Goal: Information Seeking & Learning: Learn about a topic

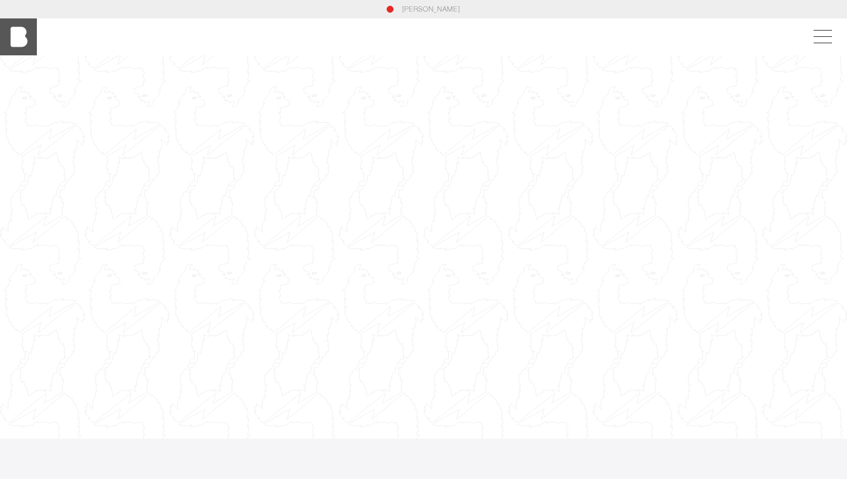
click at [28, 46] on img at bounding box center [18, 36] width 37 height 37
click at [814, 33] on span at bounding box center [820, 37] width 27 height 21
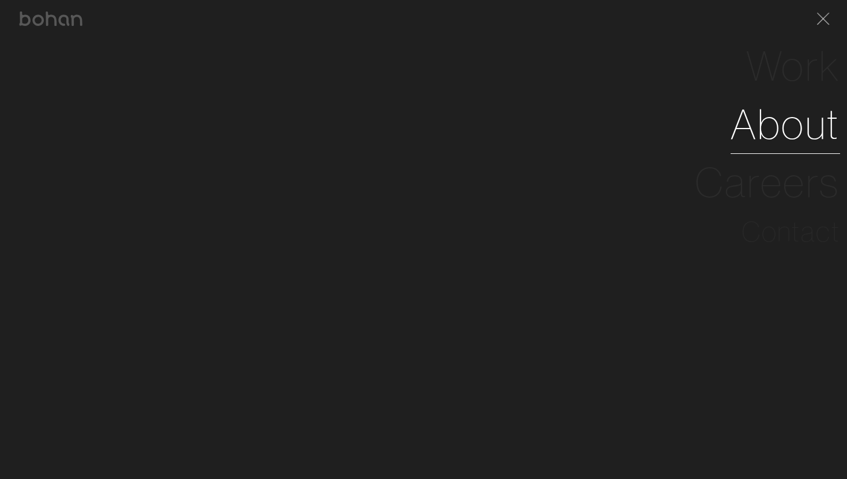
click at [771, 131] on link "About" at bounding box center [785, 124] width 109 height 58
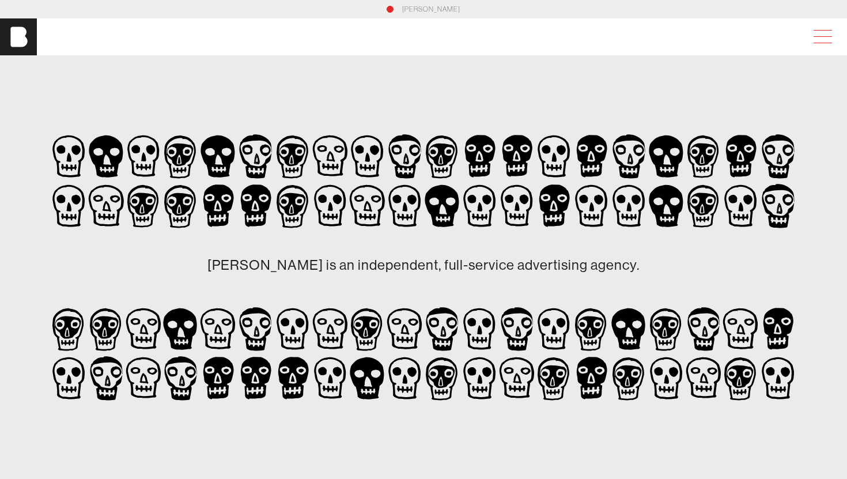
click at [814, 34] on span at bounding box center [820, 37] width 27 height 21
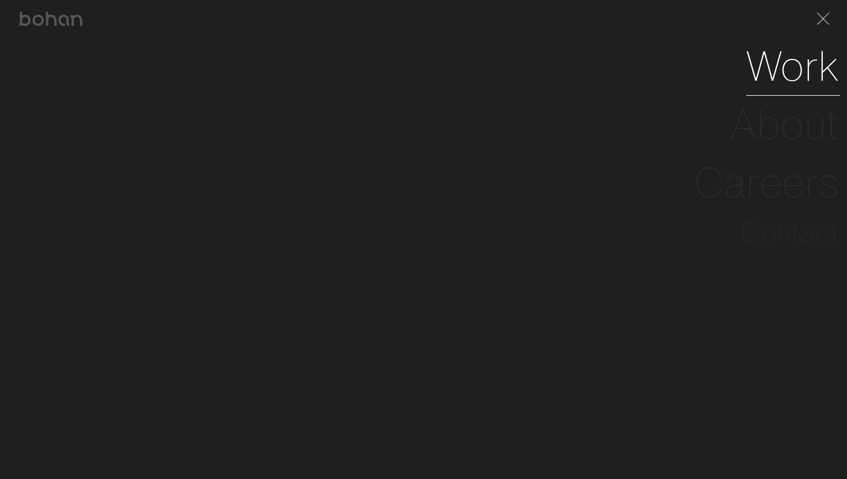
click at [769, 69] on link "Work" at bounding box center [793, 66] width 94 height 58
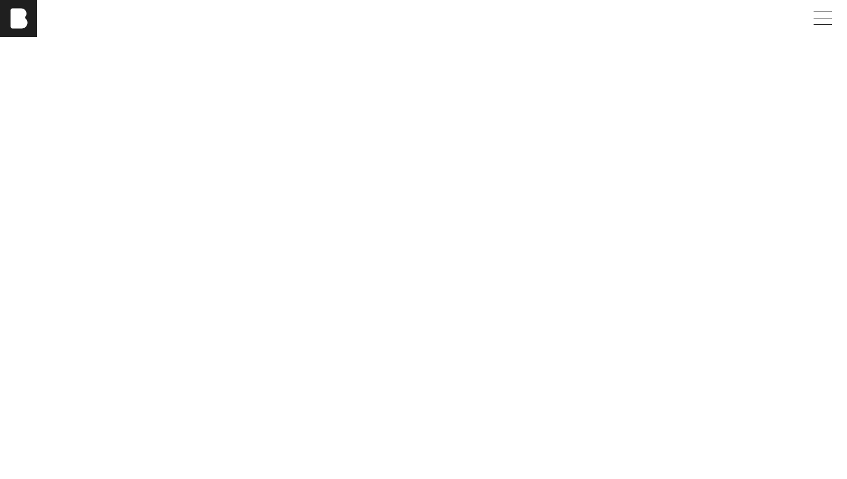
scroll to position [433, 0]
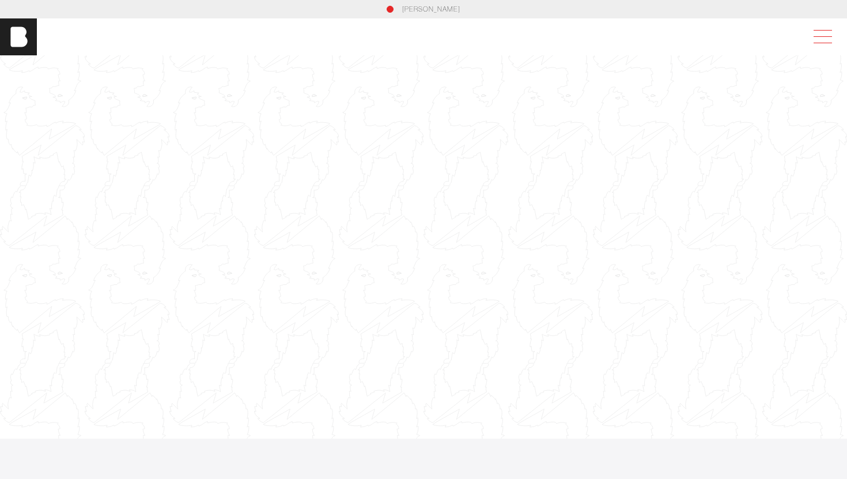
click at [820, 35] on span at bounding box center [820, 37] width 27 height 21
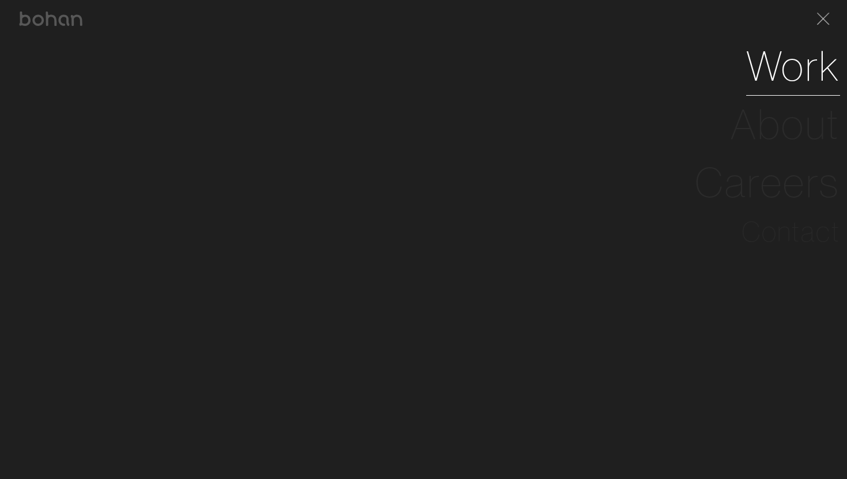
click at [786, 67] on link "Work" at bounding box center [793, 66] width 94 height 58
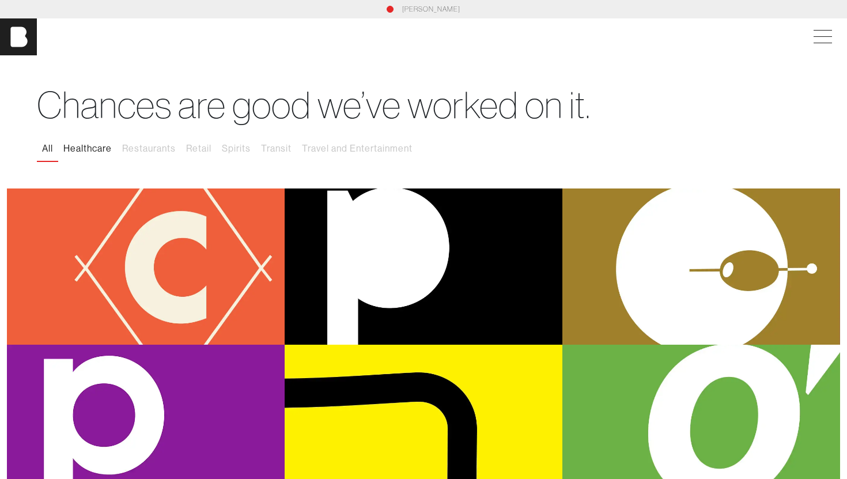
click at [93, 146] on button "Healthcare" at bounding box center [87, 149] width 59 height 24
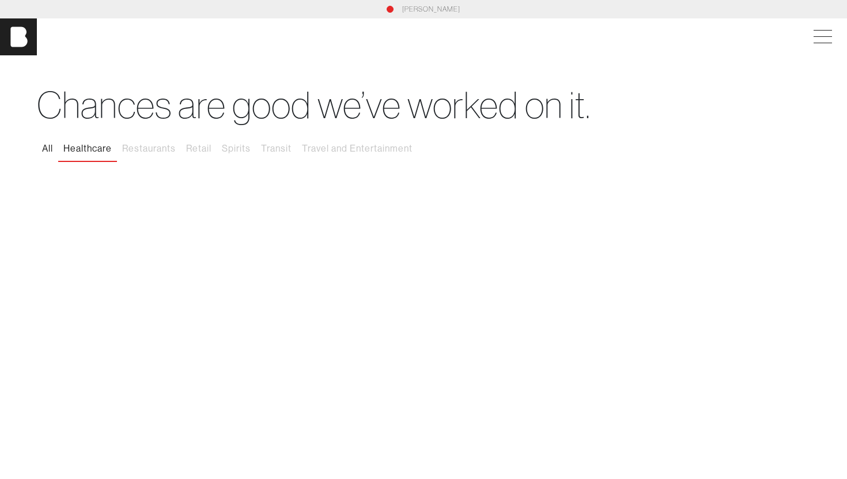
click at [43, 150] on button "All" at bounding box center [47, 149] width 21 height 24
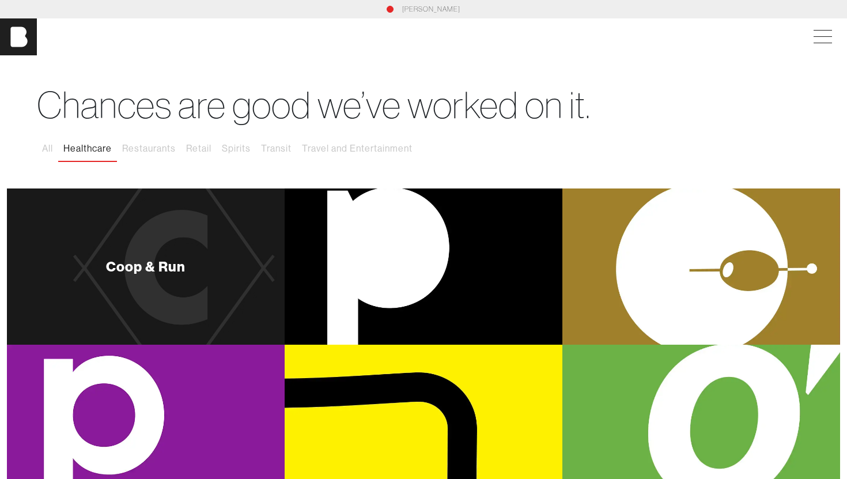
click at [189, 238] on div "Coop & Run" at bounding box center [146, 266] width 278 height 156
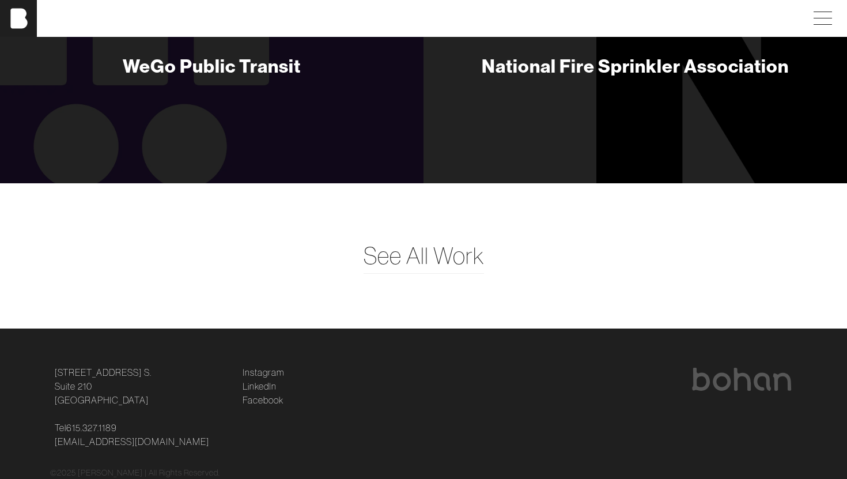
scroll to position [4991, 0]
